Goal: Task Accomplishment & Management: Use online tool/utility

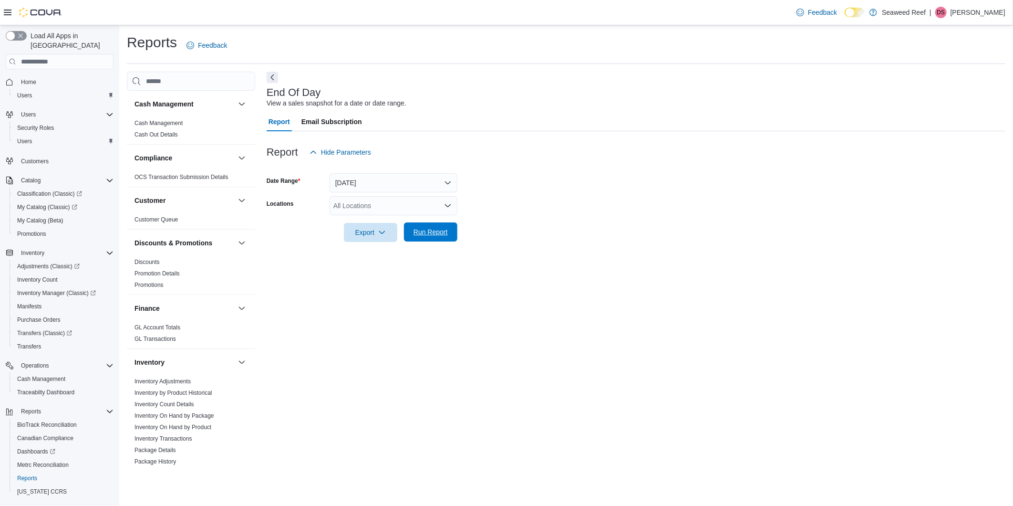
click at [442, 230] on span "Run Report" at bounding box center [431, 232] width 34 height 10
